Goal: Find contact information: Find contact information

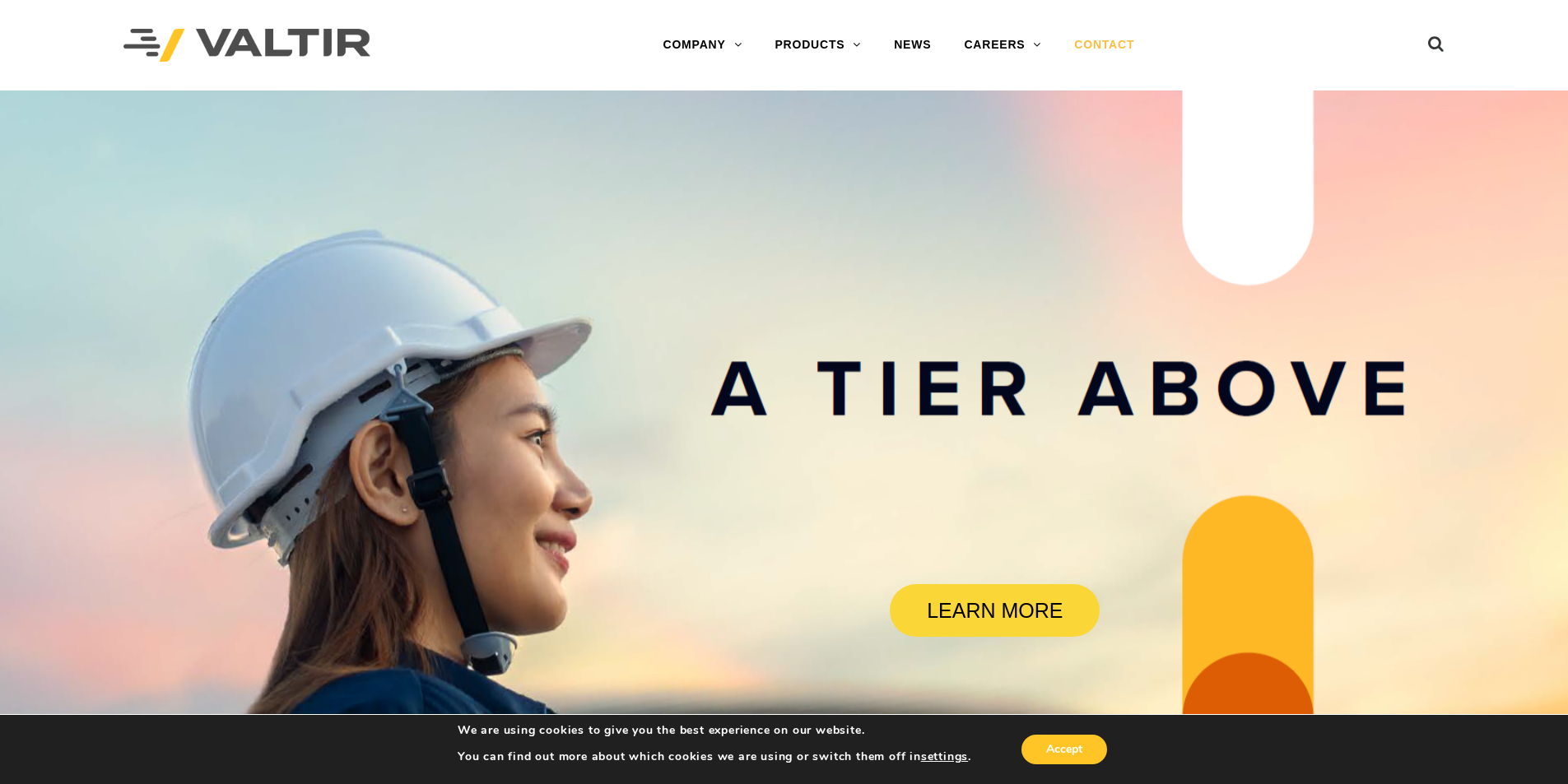
click at [1110, 41] on link "CONTACT" at bounding box center [1104, 45] width 93 height 33
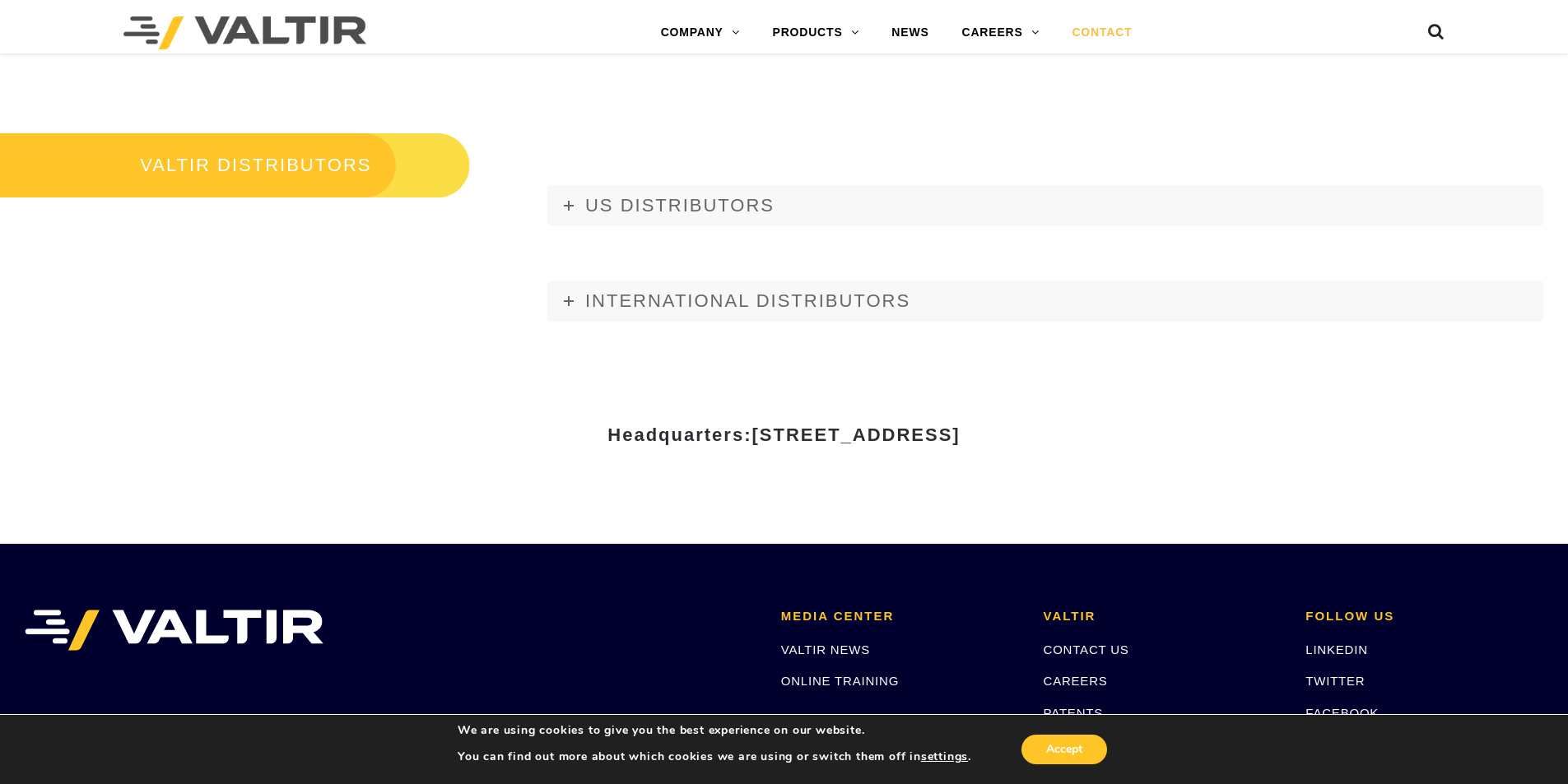
scroll to position [1975, 0]
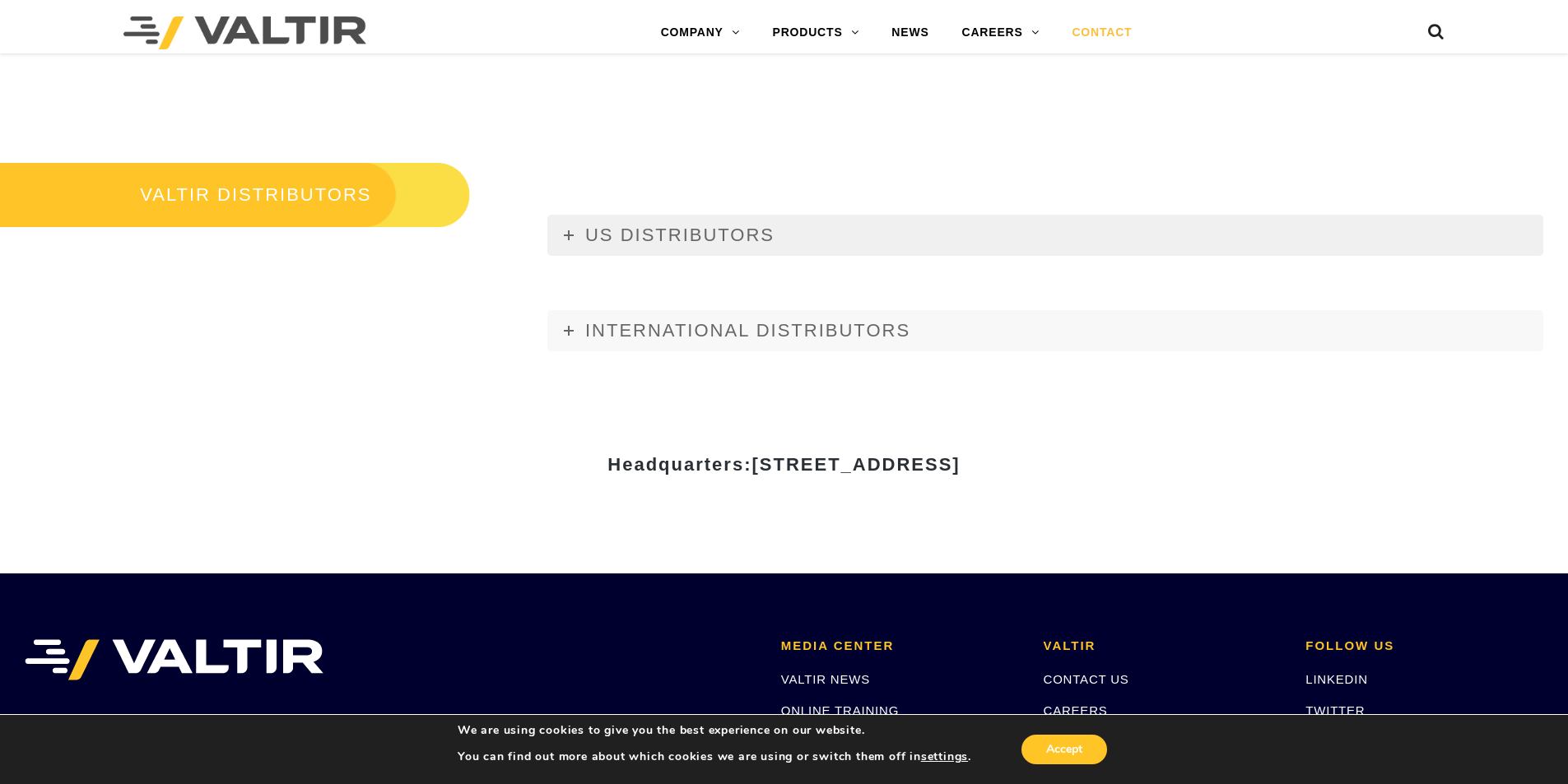
click at [566, 237] on icon at bounding box center [568, 235] width 10 height 10
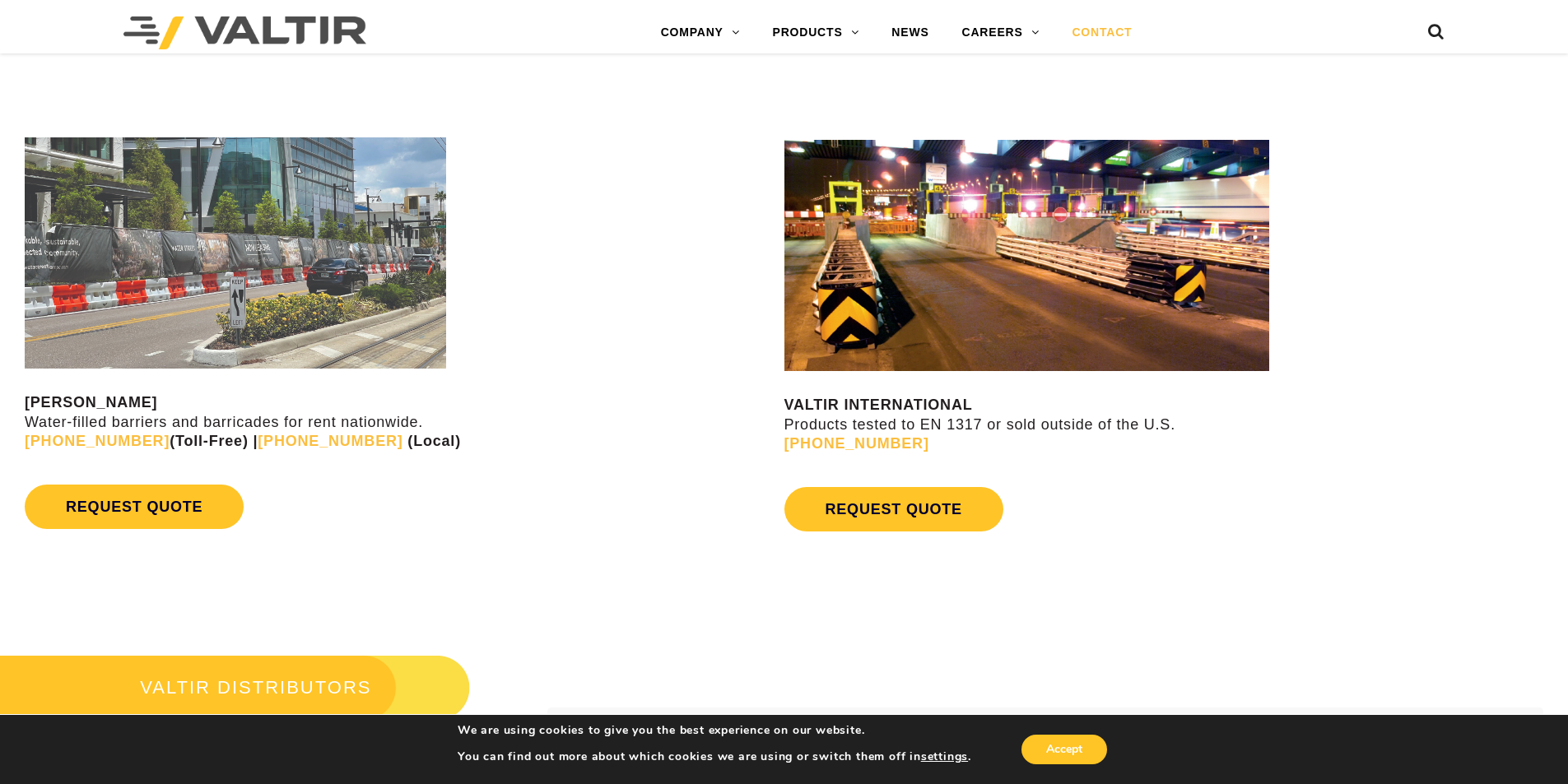
scroll to position [1481, 0]
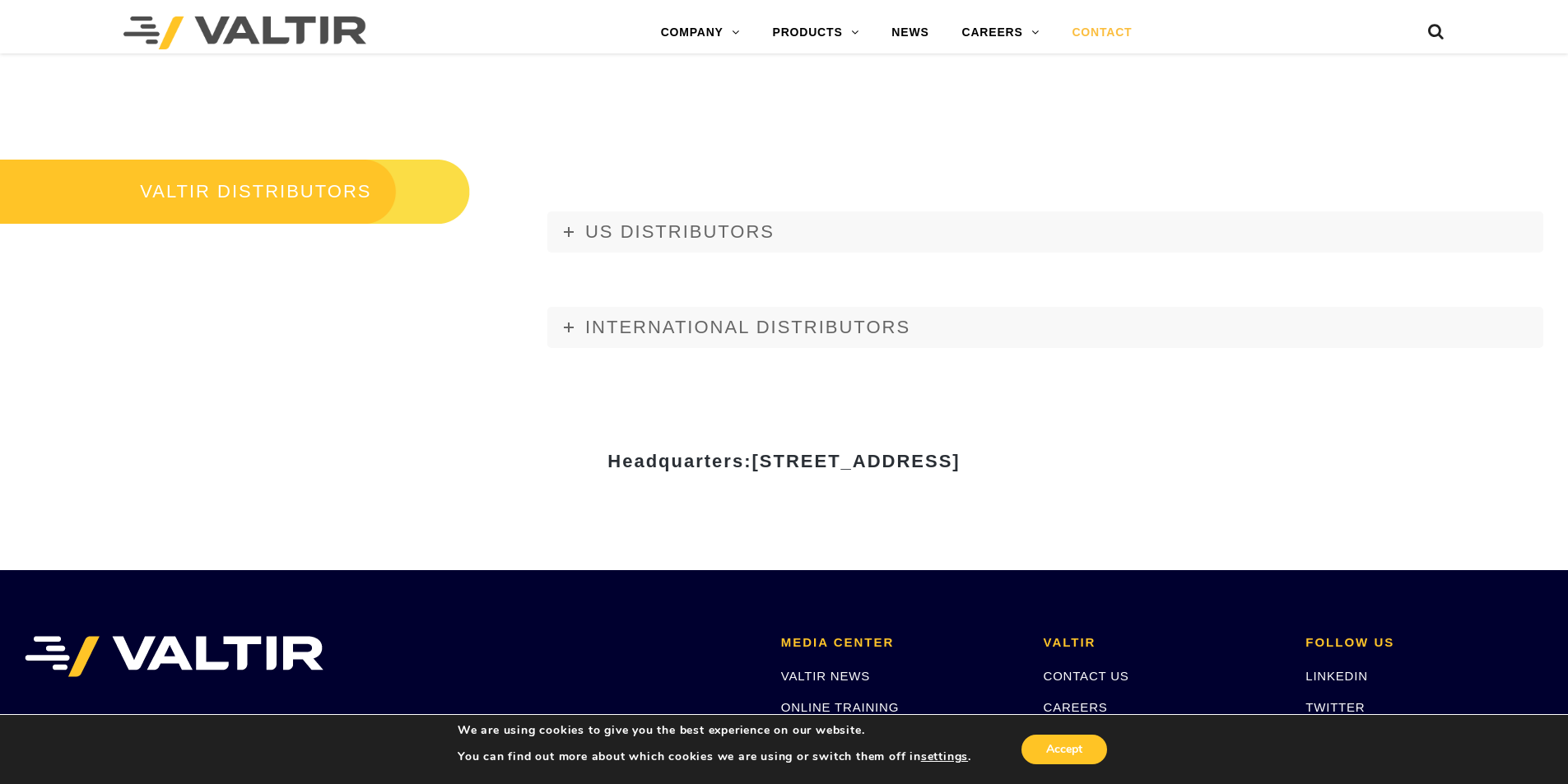
scroll to position [1975, 0]
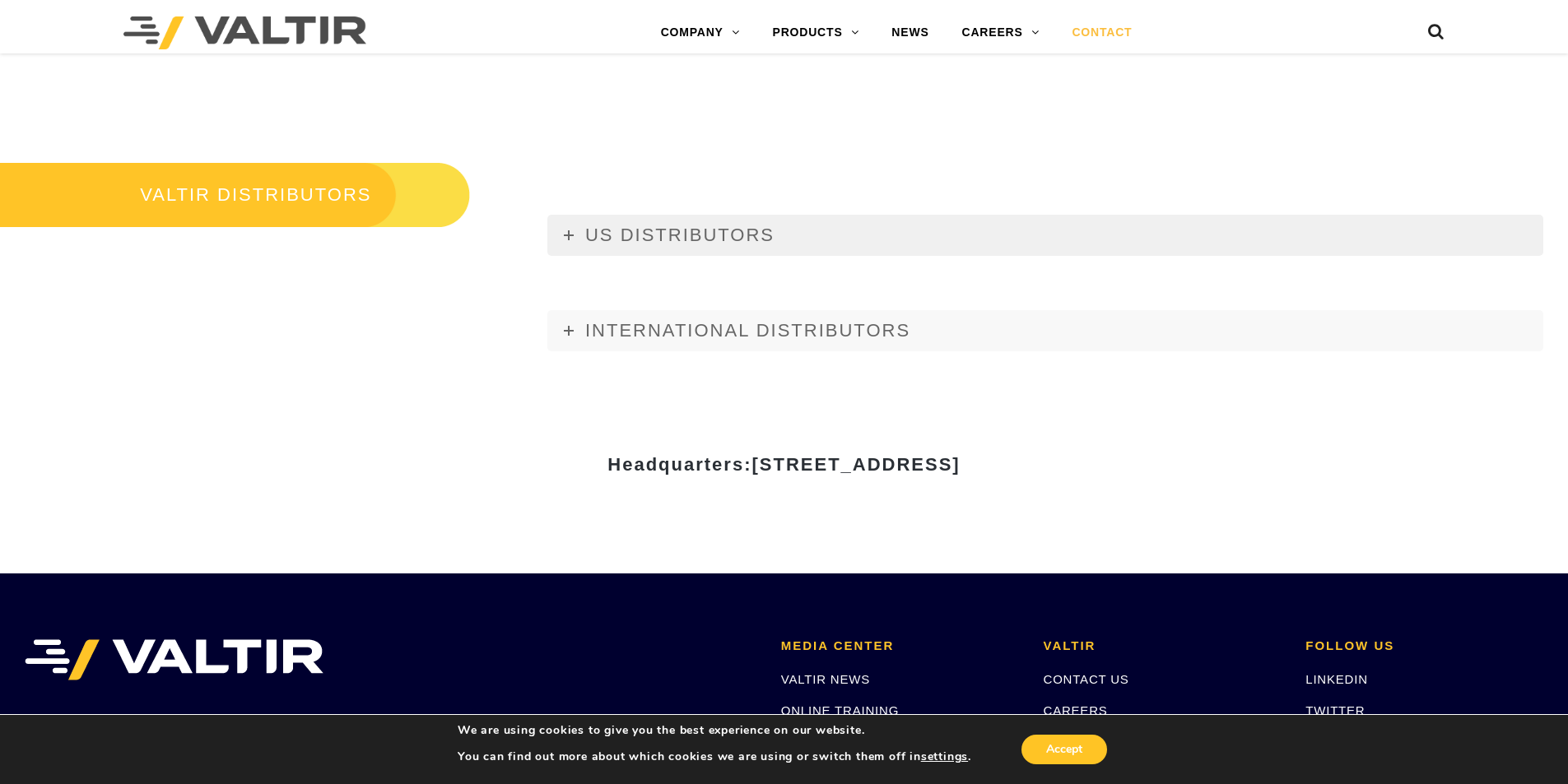
click at [567, 243] on link "US DISTRIBUTORS" at bounding box center [1046, 235] width 996 height 41
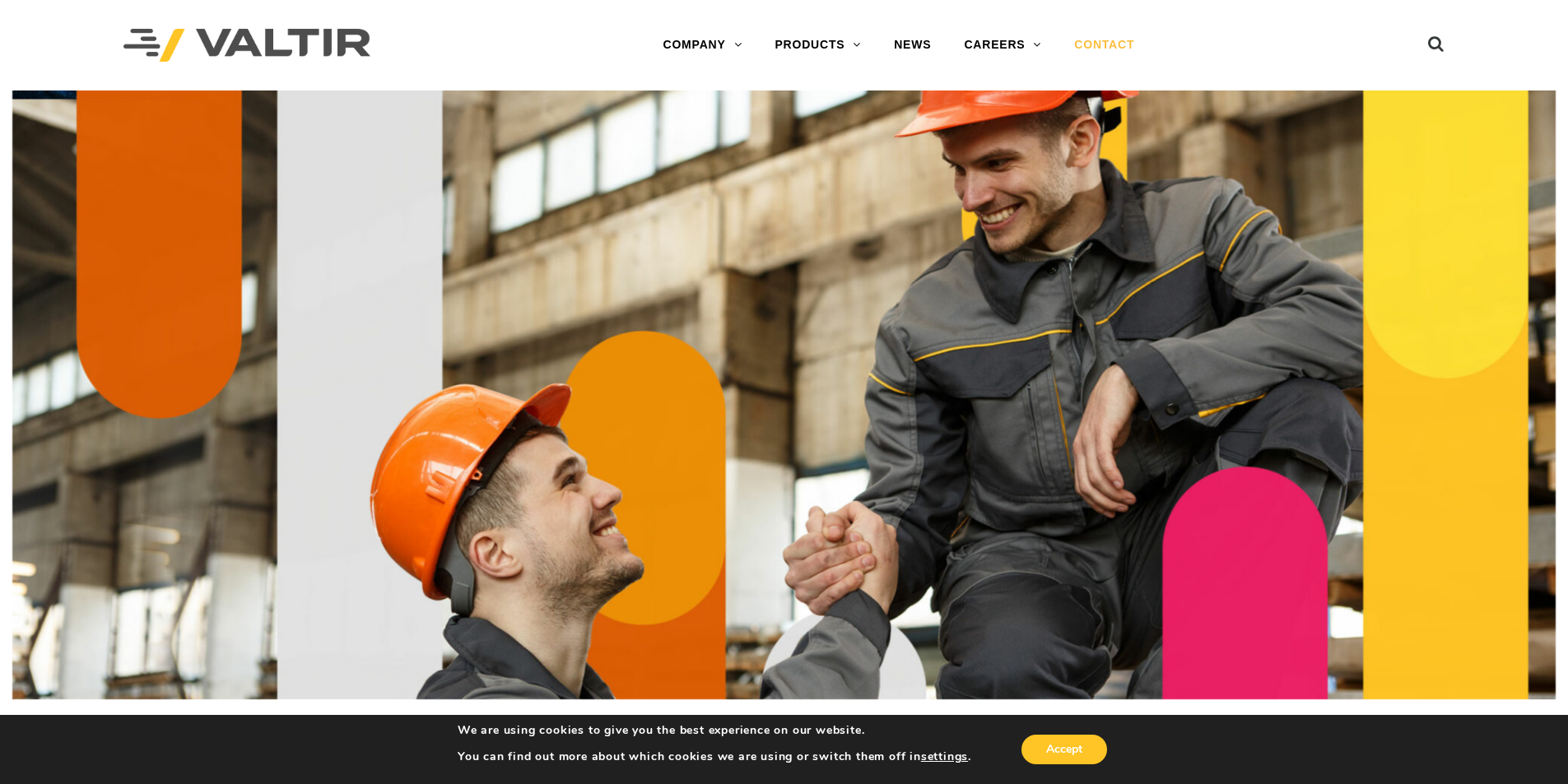
scroll to position [1975, 0]
